Goal: Complete application form: Complete application form

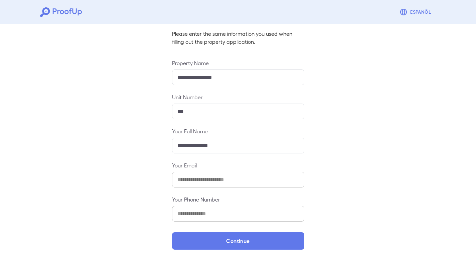
scroll to position [43, 0]
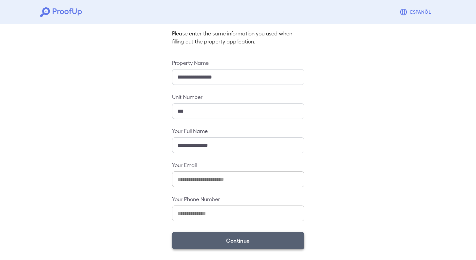
click at [232, 243] on button "Continue" at bounding box center [238, 240] width 132 height 17
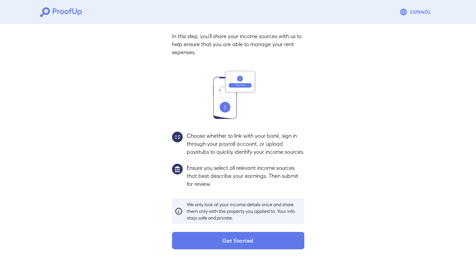
scroll to position [33, 0]
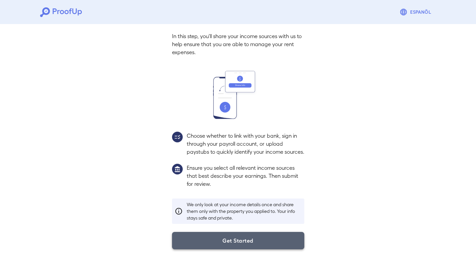
click at [243, 243] on button "Get Started" at bounding box center [238, 240] width 132 height 17
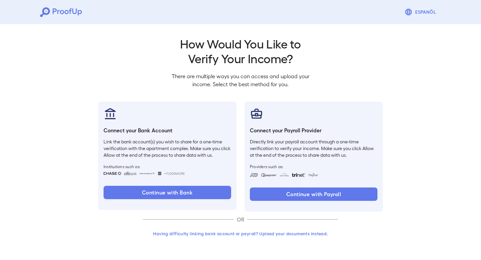
click at [241, 237] on button "Having difficulty linking bank account or payroll? Upload your documents instea…" at bounding box center [240, 233] width 195 height 12
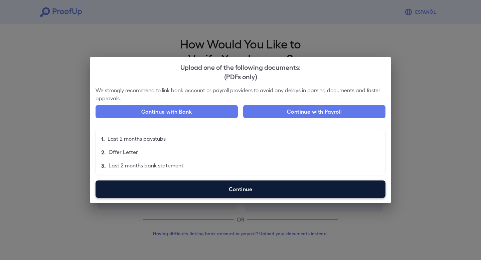
click at [256, 189] on label "Continue" at bounding box center [240, 188] width 290 height 17
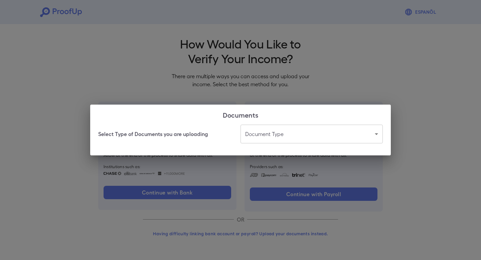
click at [271, 135] on body "Espanõl Go back How Would You Like to Verify Your Income? There are multiple wa…" at bounding box center [240, 127] width 481 height 255
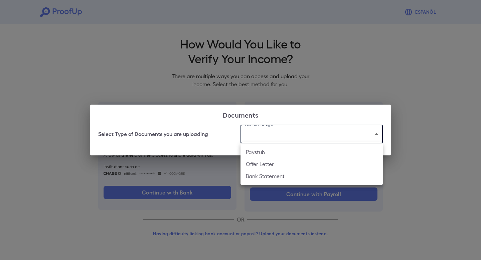
click at [263, 155] on li "Paystub" at bounding box center [311, 152] width 142 height 12
type input "*******"
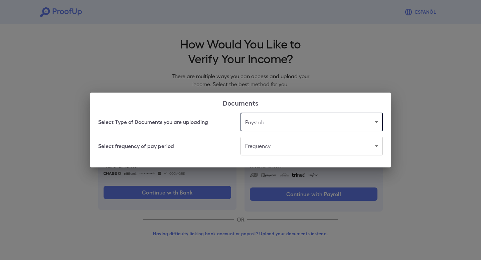
click at [274, 146] on body "Espanõl Go back How Would You Like to Verify Your Income? There are multiple wa…" at bounding box center [240, 127] width 481 height 255
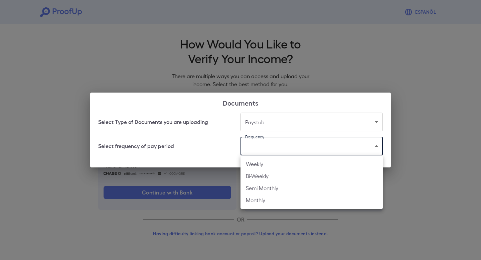
click at [269, 167] on li "Weekly" at bounding box center [311, 164] width 142 height 12
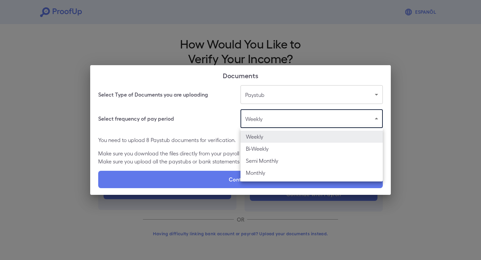
click at [266, 118] on body "Espanõl Go back How Would You Like to Verify Your Income? There are multiple wa…" at bounding box center [240, 127] width 481 height 255
click at [258, 156] on li "Semi Monthly" at bounding box center [311, 161] width 142 height 12
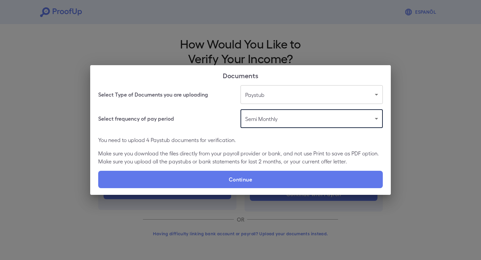
click at [269, 125] on body "**********" at bounding box center [240, 127] width 481 height 255
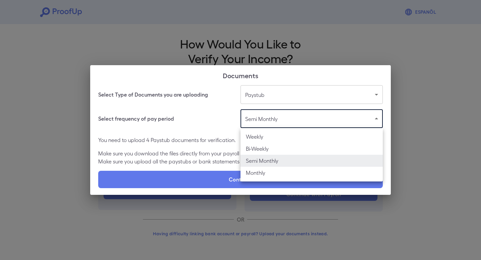
click at [262, 150] on li "Bi-Weekly" at bounding box center [311, 149] width 142 height 12
type input "*********"
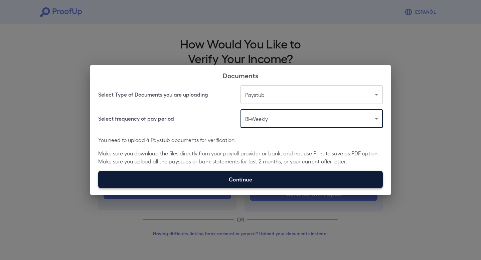
click at [255, 175] on label "Continue" at bounding box center [240, 179] width 284 height 17
click at [98, 188] on input "Continue" at bounding box center [98, 188] width 0 height 0
click at [239, 184] on label "Continue" at bounding box center [240, 179] width 284 height 17
click at [98, 188] on input "Continue" at bounding box center [98, 188] width 0 height 0
type input "**********"
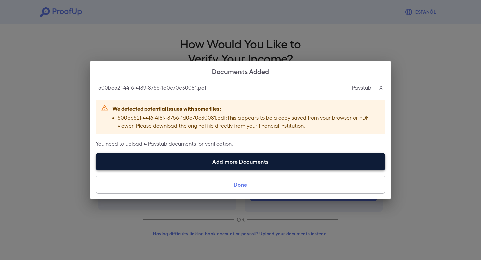
click at [251, 164] on label "Add more Documents" at bounding box center [240, 161] width 290 height 17
click at [96, 170] on input "Add more Documents" at bounding box center [95, 170] width 0 height 0
type input "**********"
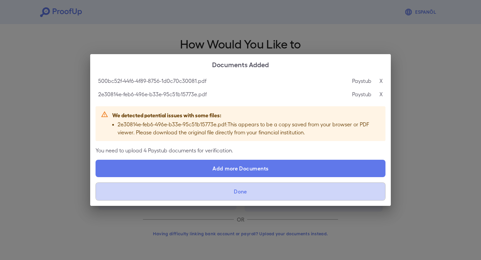
click at [248, 194] on button "Done" at bounding box center [240, 191] width 290 height 18
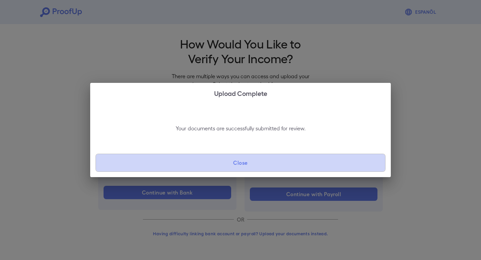
click at [247, 163] on button "Close" at bounding box center [240, 163] width 290 height 18
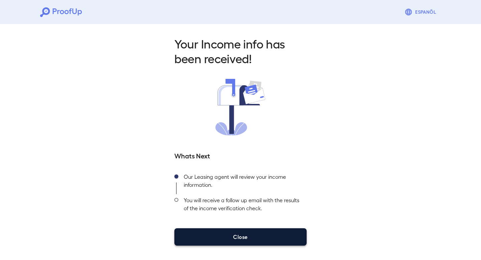
drag, startPoint x: 262, startPoint y: 225, endPoint x: 259, endPoint y: 229, distance: 4.8
click at [260, 226] on div "Your Income info has been received! Whats Next Our Leasing agent will review yo…" at bounding box center [240, 140] width 148 height 209
click at [255, 232] on button "Close" at bounding box center [240, 236] width 132 height 17
click at [222, 237] on button "Close" at bounding box center [240, 236] width 132 height 17
